Goal: Task Accomplishment & Management: Use online tool/utility

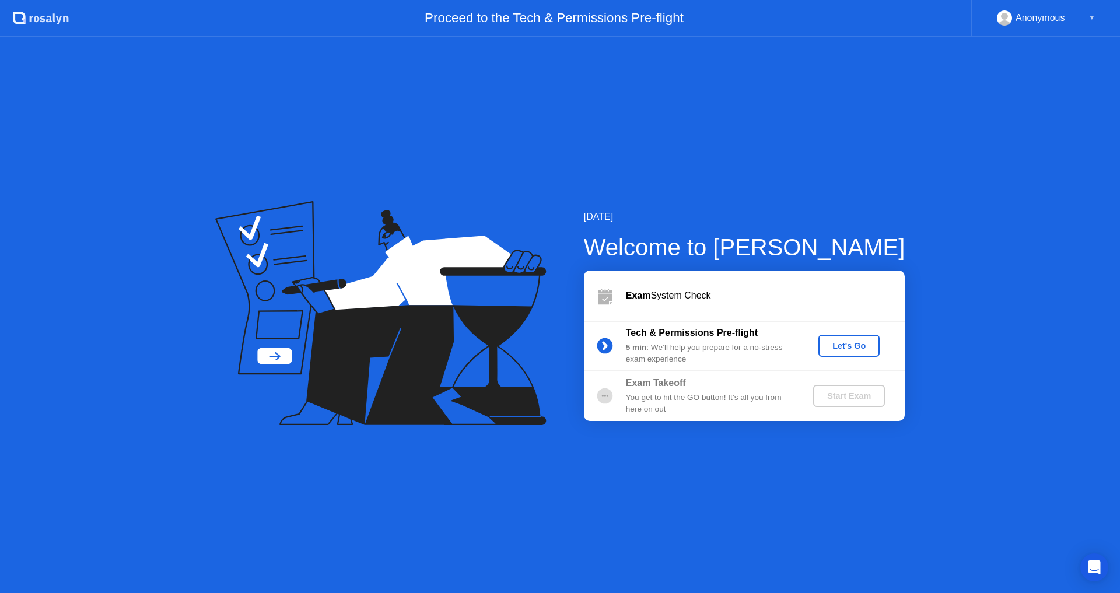
click at [869, 344] on div "Let's Go" at bounding box center [849, 345] width 52 height 9
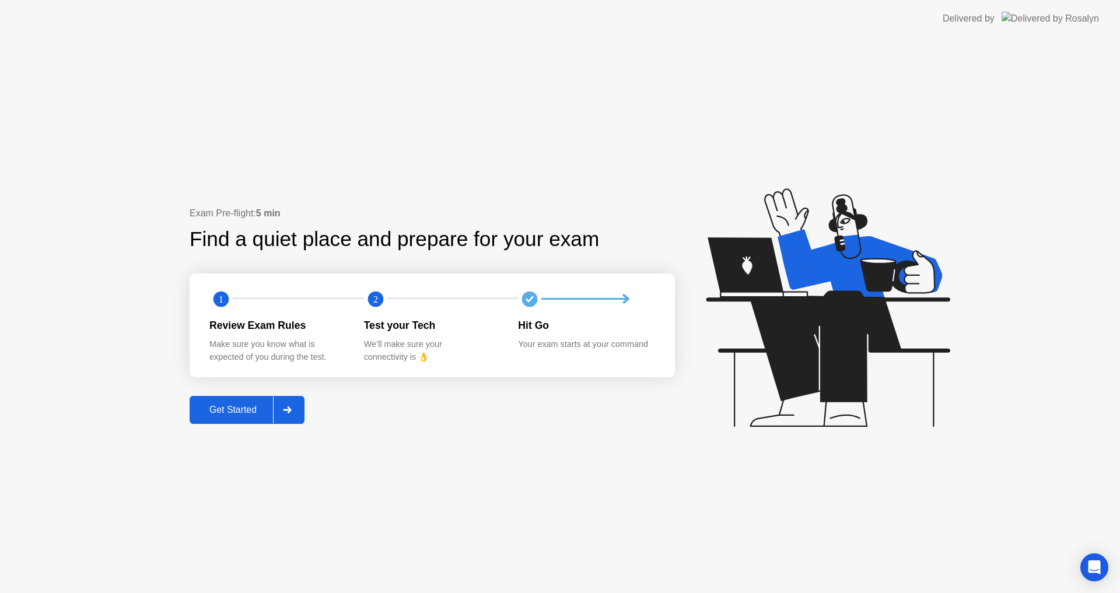
click at [256, 414] on div "Get Started" at bounding box center [233, 410] width 80 height 11
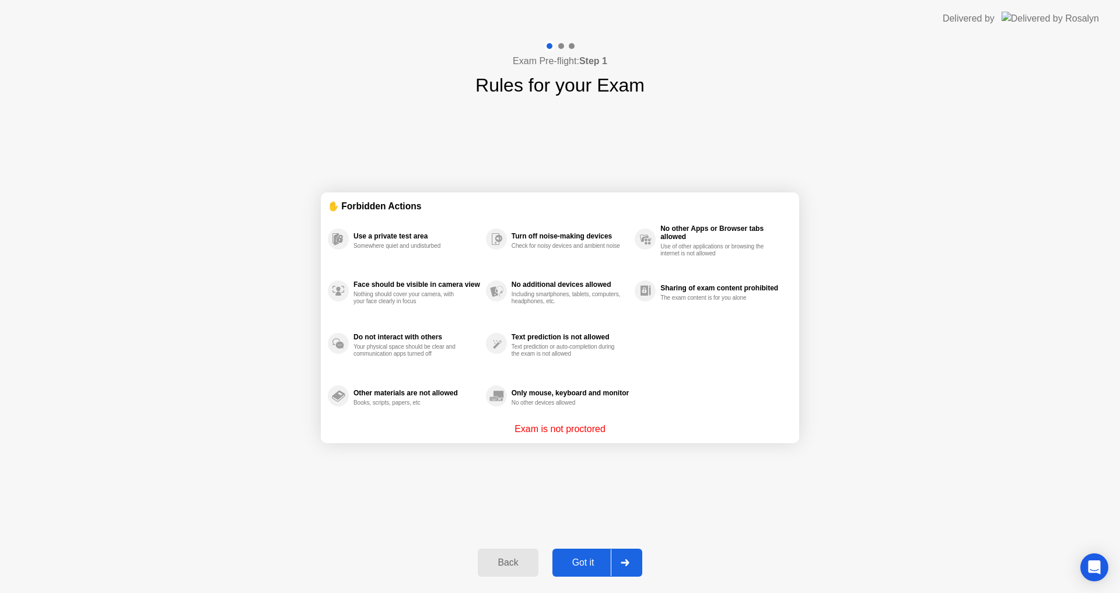
click at [570, 561] on div "Got it" at bounding box center [583, 563] width 55 height 11
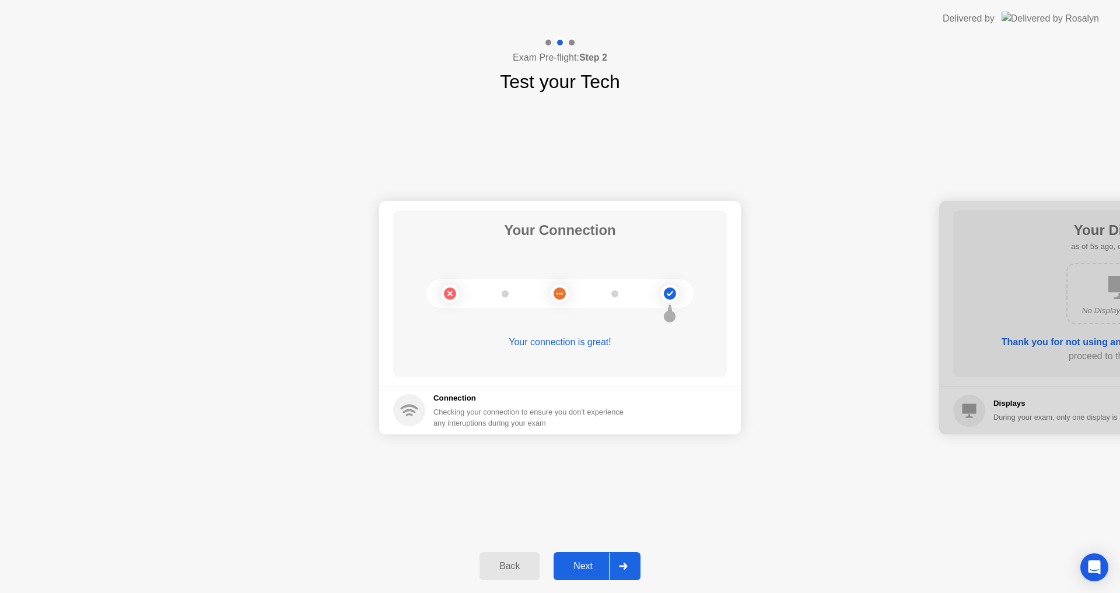
click at [568, 562] on div "Next" at bounding box center [583, 566] width 52 height 11
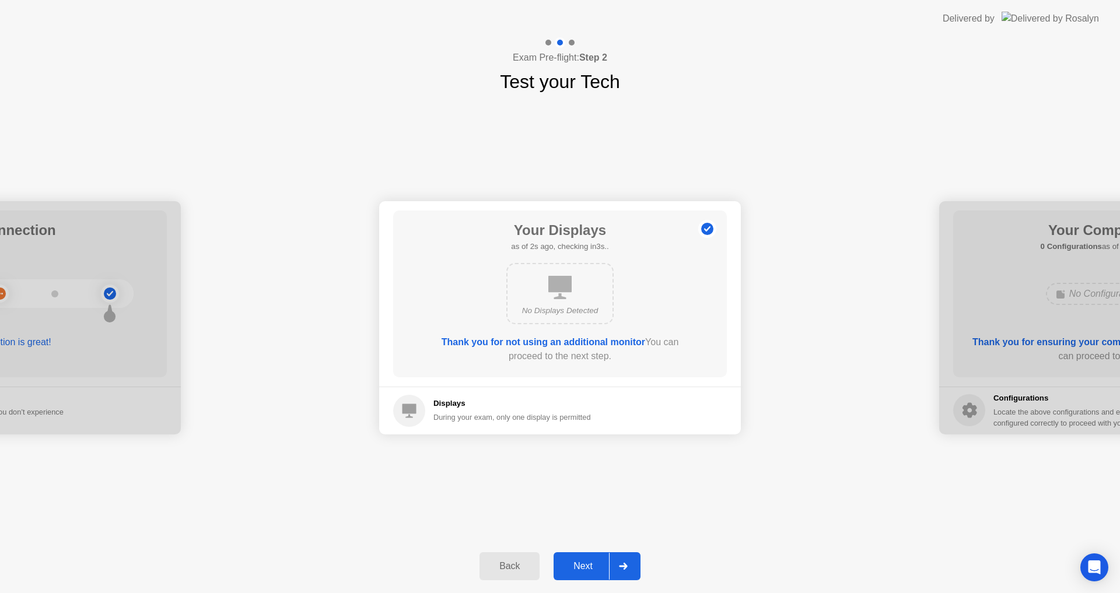
click at [578, 561] on div "Next" at bounding box center [583, 566] width 52 height 11
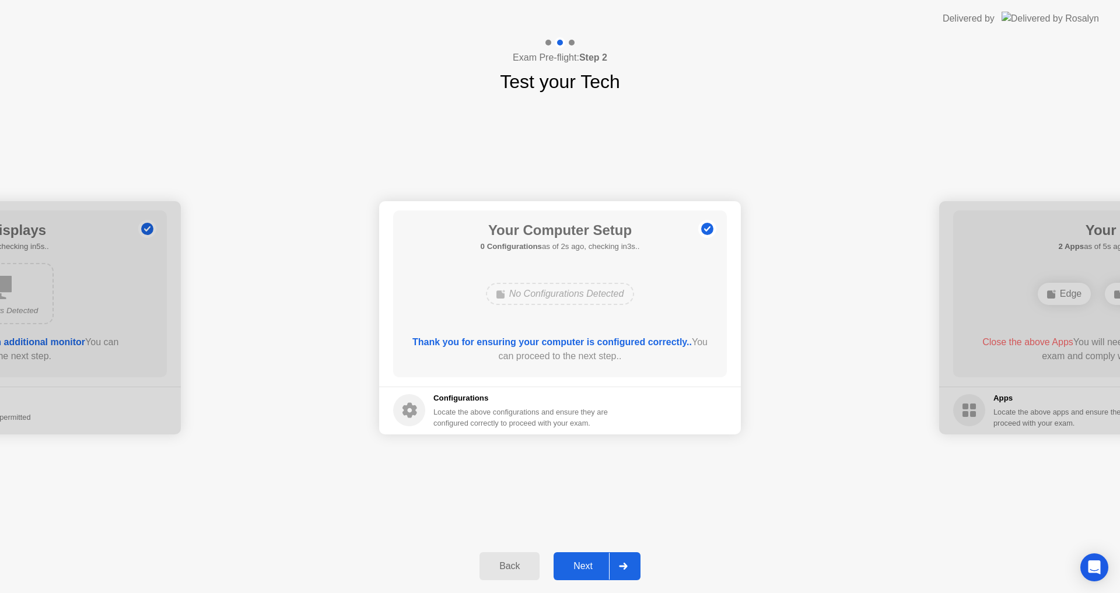
click at [577, 572] on div "Next" at bounding box center [583, 566] width 52 height 11
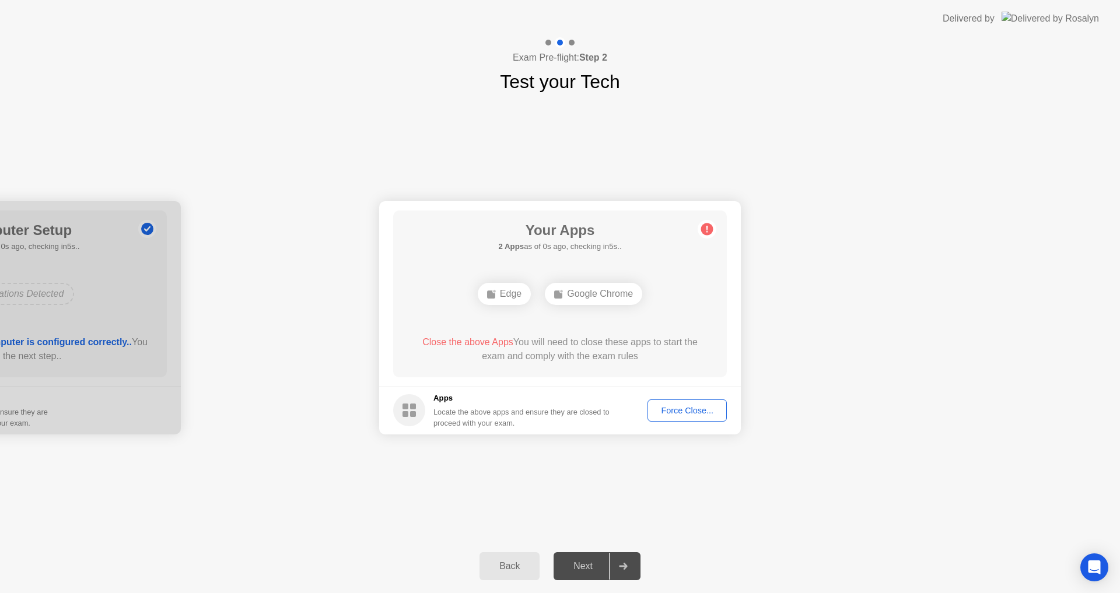
click at [512, 299] on div "Edge" at bounding box center [504, 294] width 53 height 22
click at [561, 296] on rect at bounding box center [558, 295] width 8 height 8
click at [484, 408] on div "Locate the above apps and ensure they are closed to proceed with your exam." at bounding box center [522, 418] width 177 height 22
click at [700, 417] on button "Force Close..." at bounding box center [687, 411] width 79 height 22
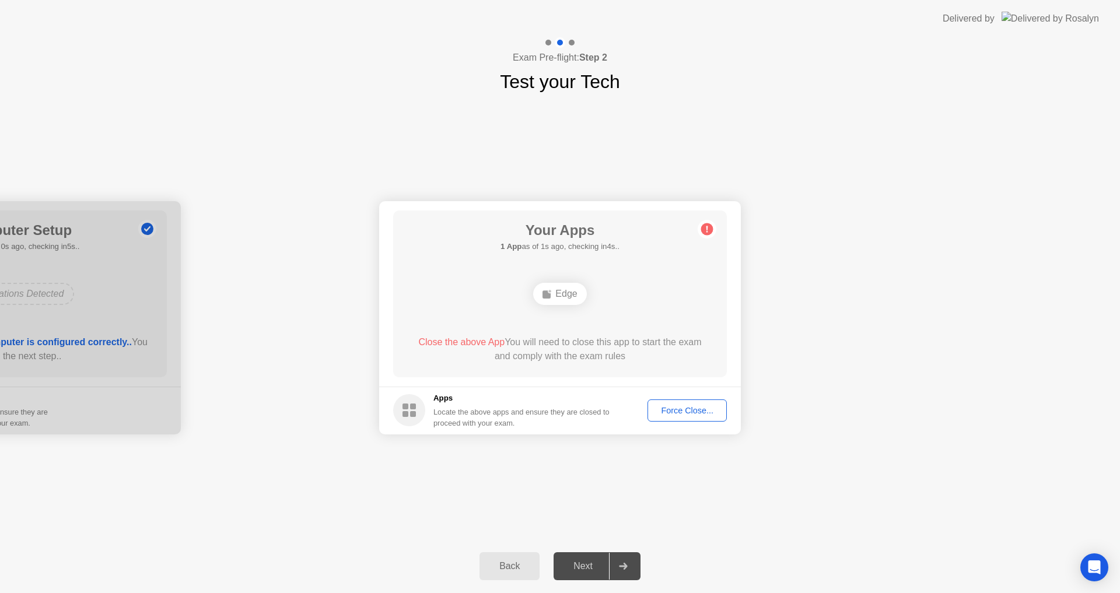
click at [697, 408] on div "Force Close..." at bounding box center [687, 410] width 71 height 9
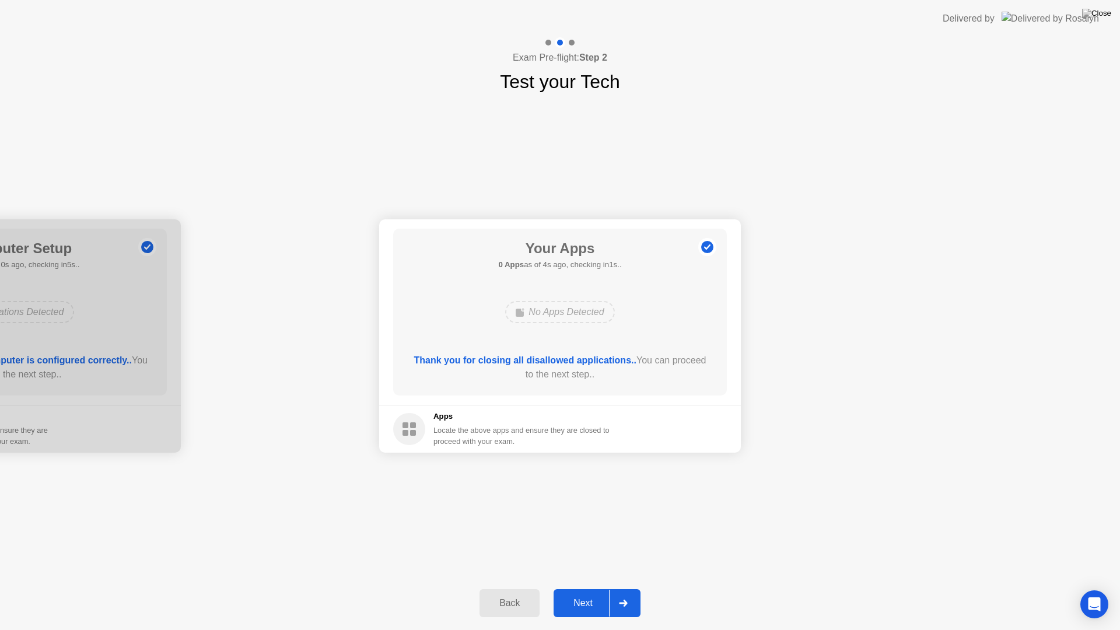
click at [587, 593] on button "Next" at bounding box center [597, 603] width 87 height 28
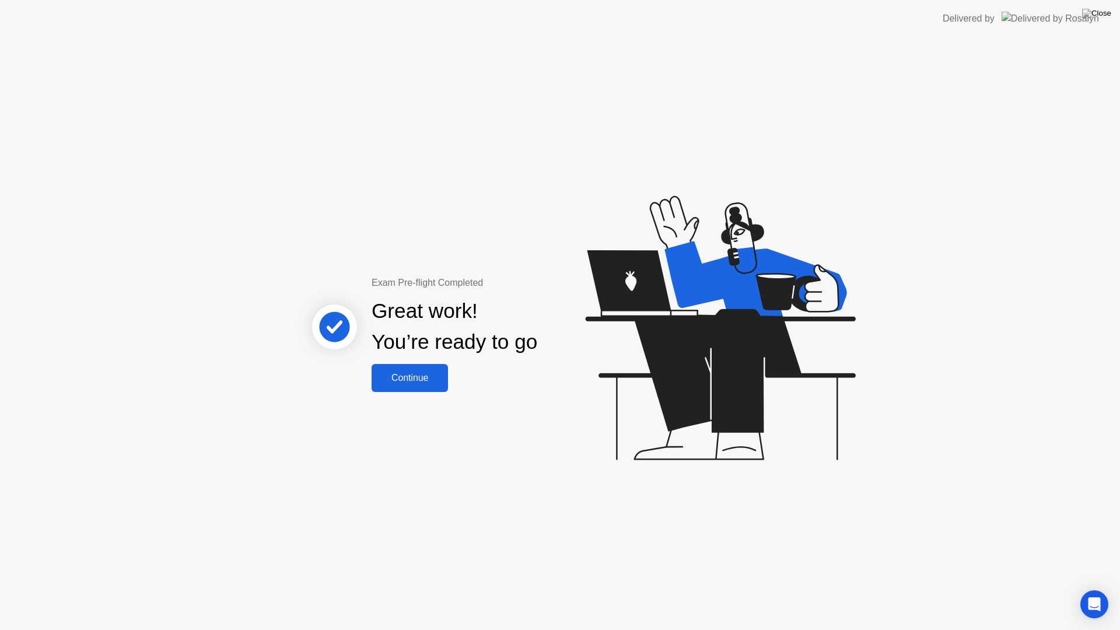
click at [411, 374] on div "Continue" at bounding box center [409, 378] width 69 height 11
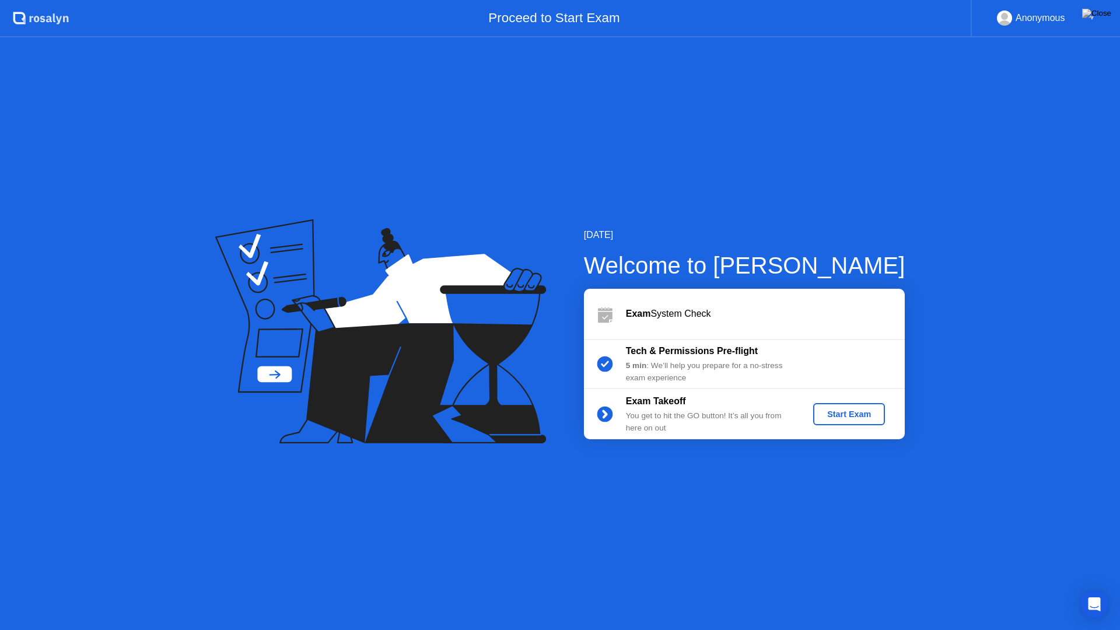
click at [822, 415] on div "Start Exam" at bounding box center [849, 414] width 62 height 9
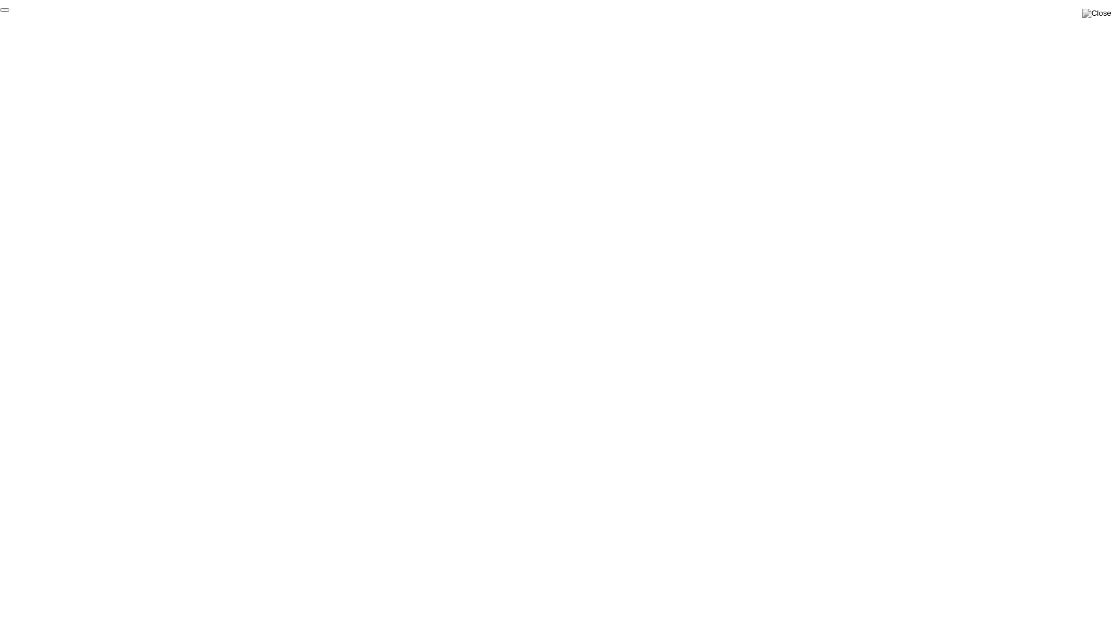
click div "End Proctoring Session"
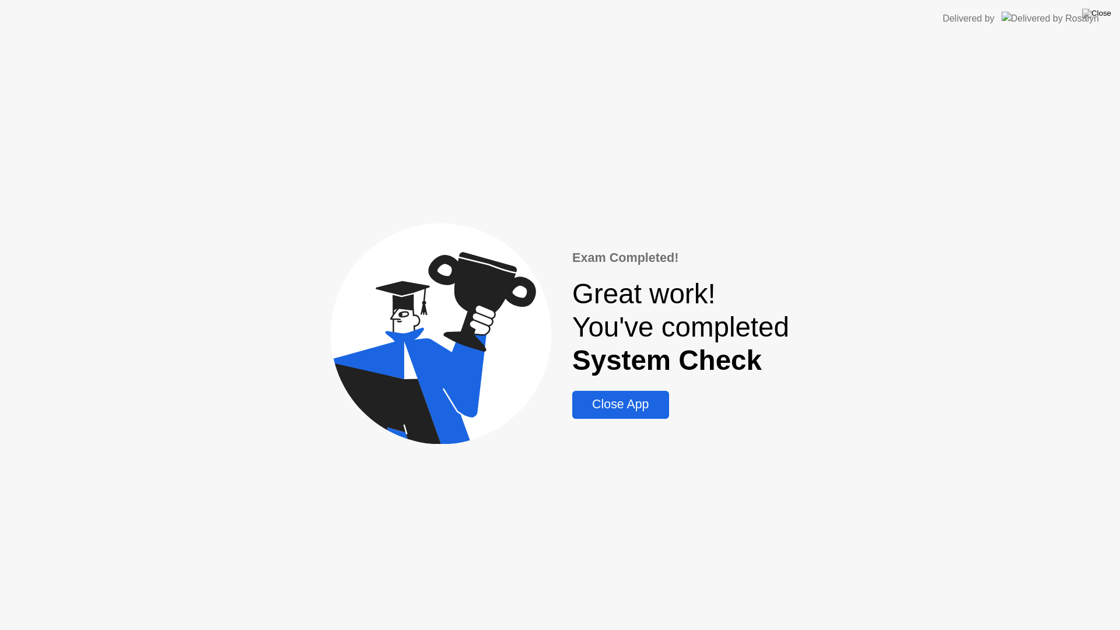
click at [633, 407] on div "Close App" at bounding box center [620, 404] width 89 height 15
